Goal: Task Accomplishment & Management: Manage account settings

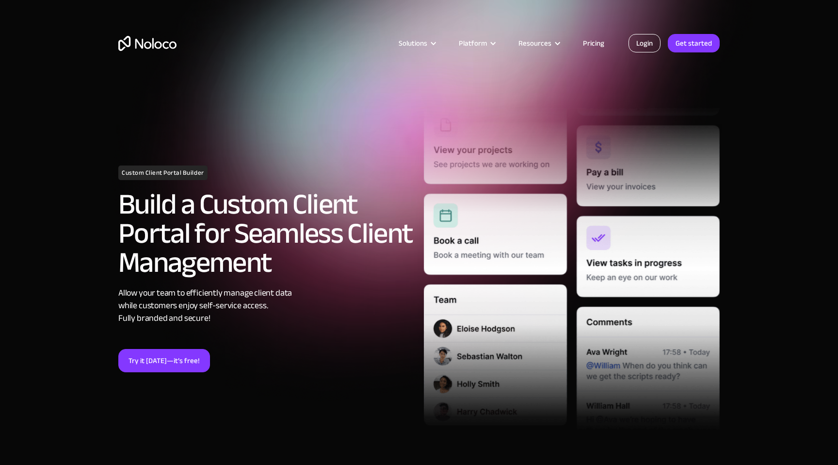
click at [644, 48] on link "Login" at bounding box center [645, 43] width 32 height 18
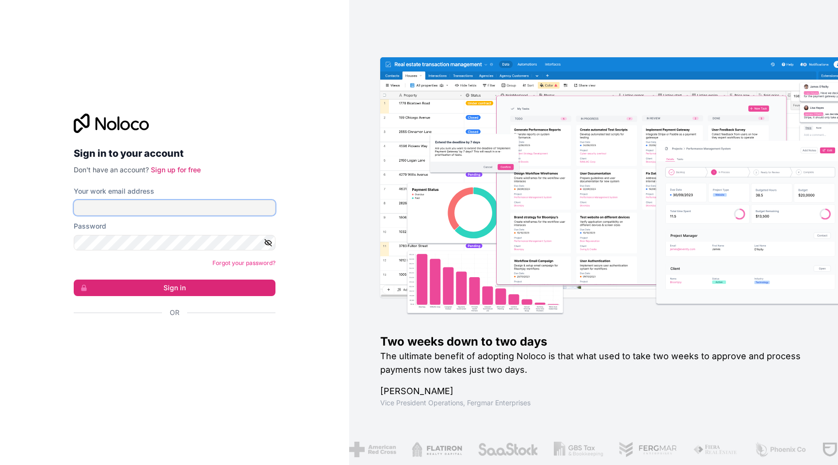
click at [175, 207] on input "Your work email address" at bounding box center [175, 208] width 202 height 16
type input "m"
type input "i"
type input "a"
type input "m"
